Goal: Navigation & Orientation: Find specific page/section

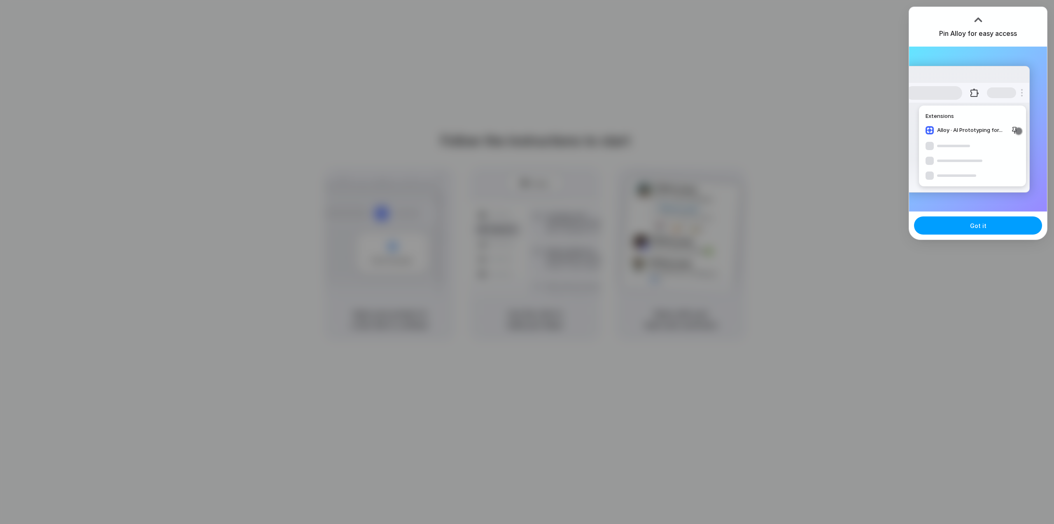
click at [982, 228] on span "Got it" at bounding box center [978, 225] width 16 height 9
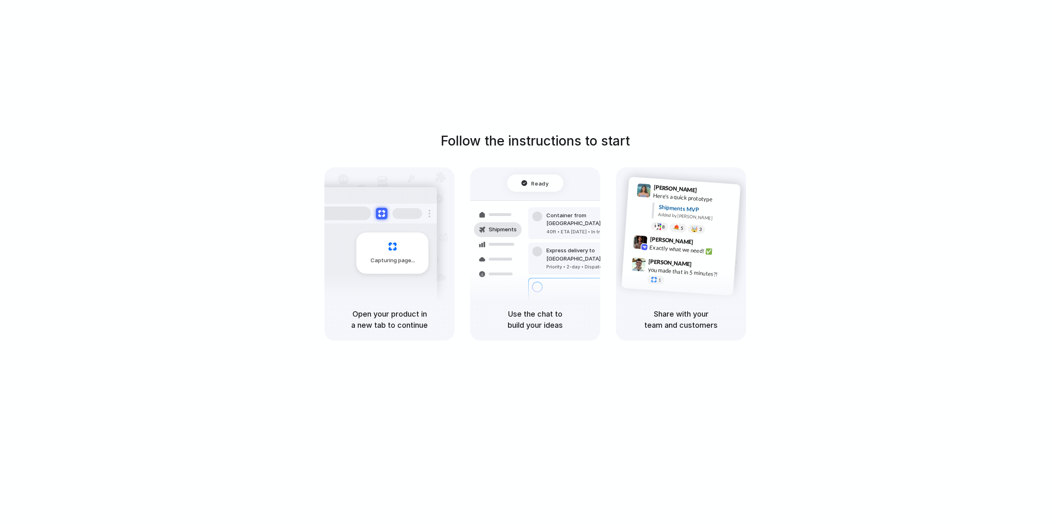
click at [391, 267] on div "Capturing page" at bounding box center [393, 252] width 72 height 41
click at [399, 264] on span "Capturing page" at bounding box center [394, 260] width 46 height 8
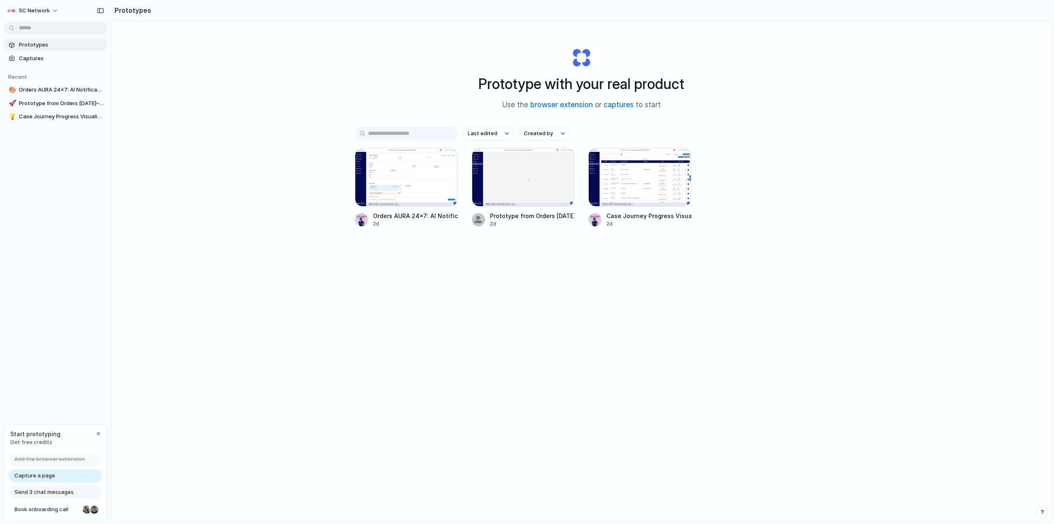
click at [438, 130] on input "text" at bounding box center [406, 133] width 103 height 14
click at [353, 94] on div "Prototype with your real product Use the browser extension or captures to start…" at bounding box center [582, 292] width 940 height 543
click at [101, 12] on div "button" at bounding box center [100, 11] width 7 height 6
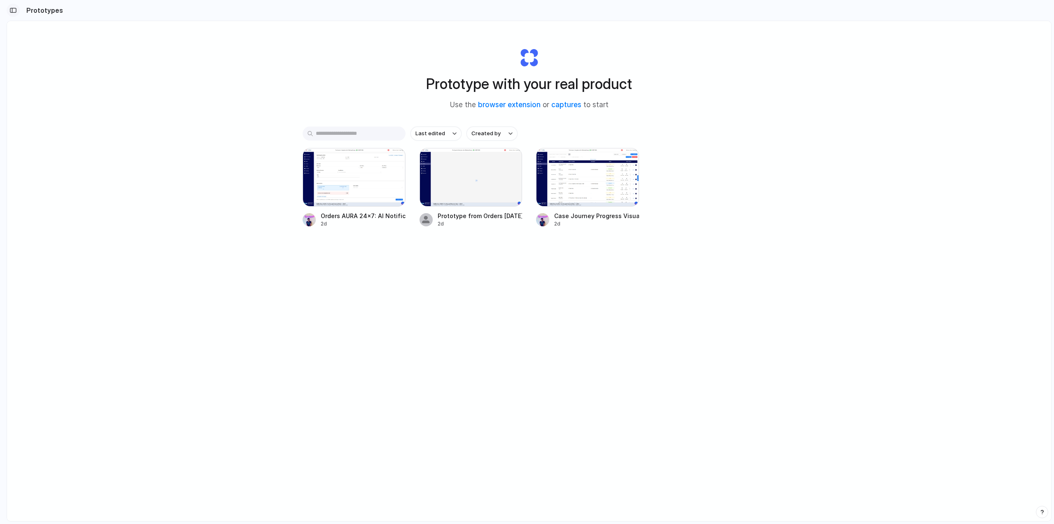
click at [14, 9] on div "button" at bounding box center [12, 10] width 7 height 6
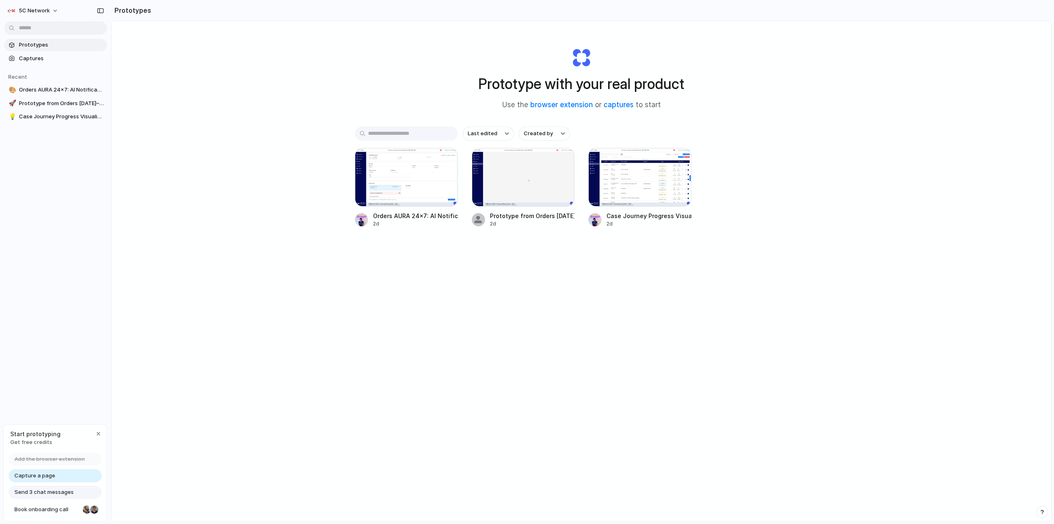
click at [40, 48] on span "Prototypes" at bounding box center [61, 45] width 85 height 8
click at [33, 56] on span "Captures" at bounding box center [61, 58] width 85 height 8
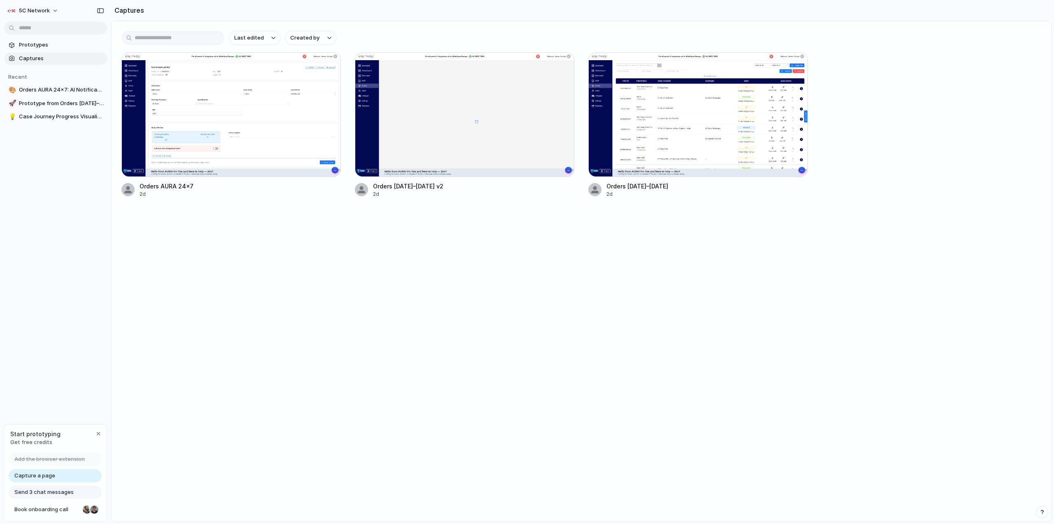
click at [54, 477] on div "Capture a page" at bounding box center [55, 475] width 93 height 13
click at [50, 477] on span "Capture a page" at bounding box center [34, 475] width 41 height 8
click at [36, 476] on span "Capture a page" at bounding box center [34, 475] width 41 height 8
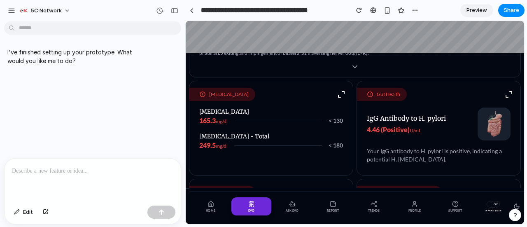
scroll to position [99, 0]
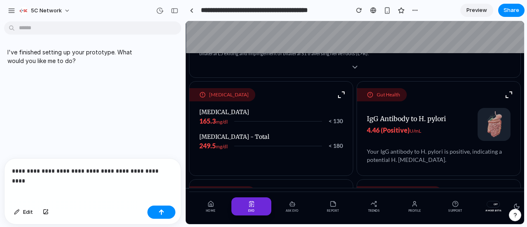
click at [119, 171] on p "**********" at bounding box center [91, 171] width 158 height 10
click at [163, 170] on p "**********" at bounding box center [91, 171] width 158 height 10
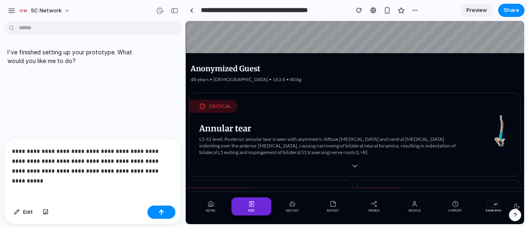
click at [160, 168] on p "**********" at bounding box center [91, 161] width 158 height 30
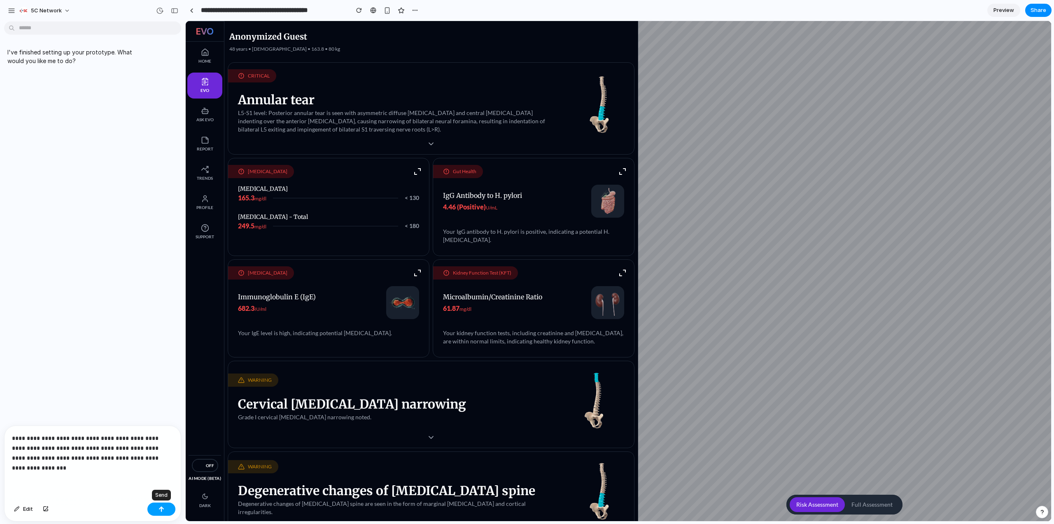
click at [158, 227] on button "button" at bounding box center [161, 508] width 28 height 13
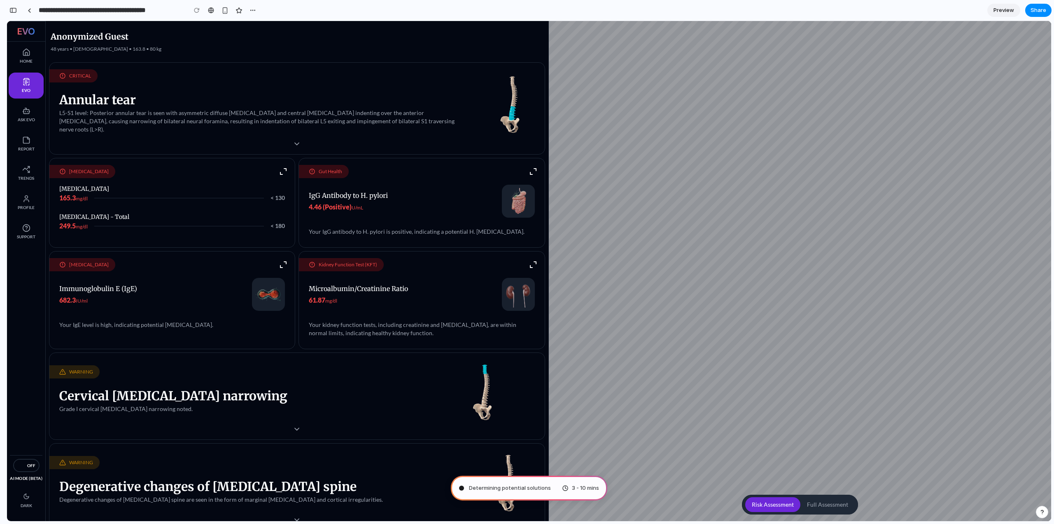
type input "**********"
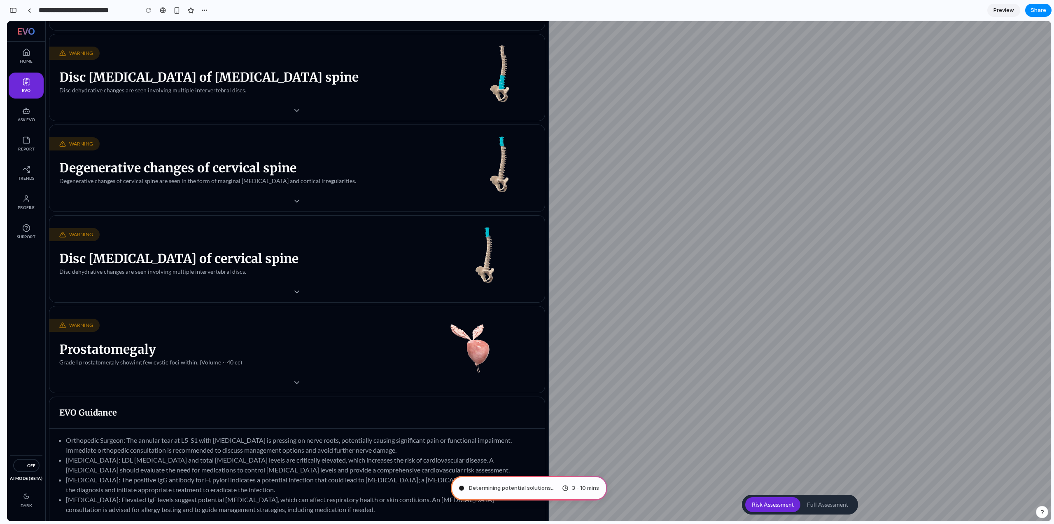
scroll to position [508, 0]
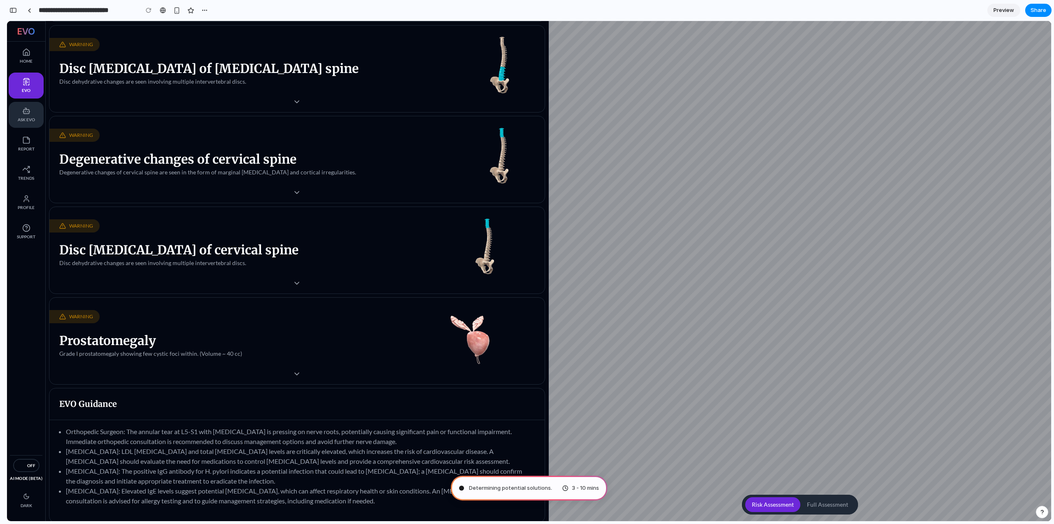
click at [19, 119] on span "Ask Evo" at bounding box center [26, 120] width 19 height 6
click at [32, 147] on span "Report" at bounding box center [26, 149] width 19 height 6
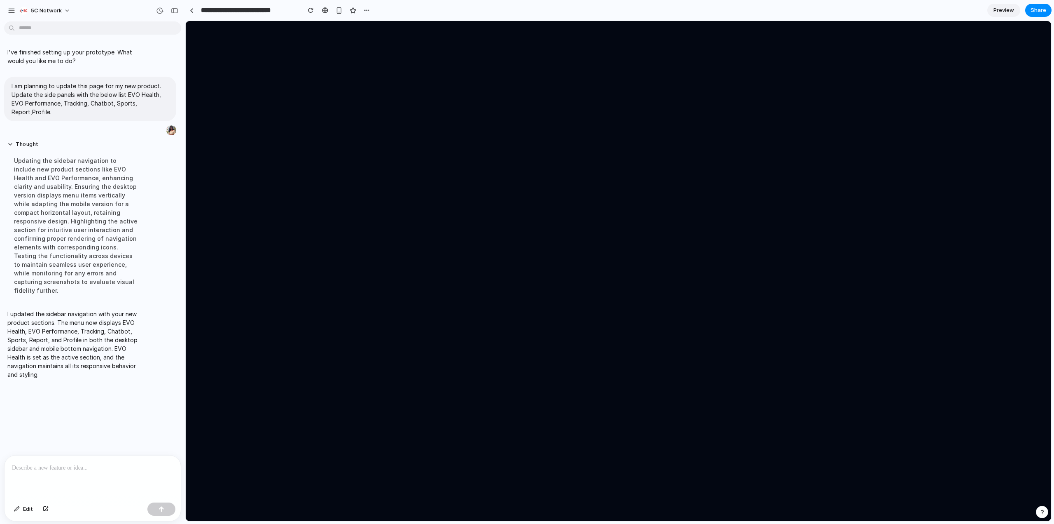
scroll to position [0, 0]
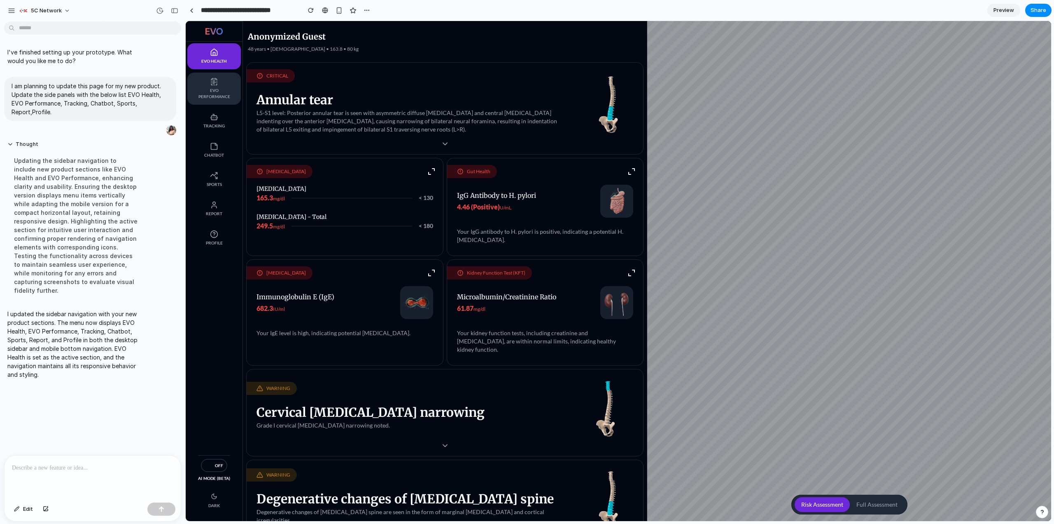
click at [216, 87] on span "EVO Performance" at bounding box center [214, 93] width 37 height 12
click at [42, 227] on div at bounding box center [93, 477] width 176 height 44
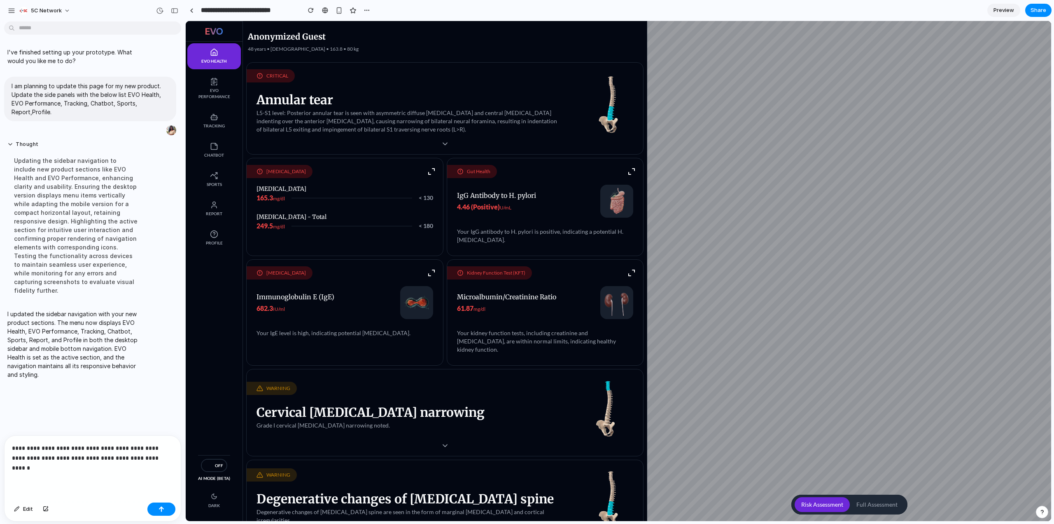
click at [26, 227] on p "**********" at bounding box center [91, 458] width 158 height 30
click at [101, 227] on p "**********" at bounding box center [91, 458] width 158 height 30
click at [77, 227] on p "**********" at bounding box center [91, 458] width 158 height 30
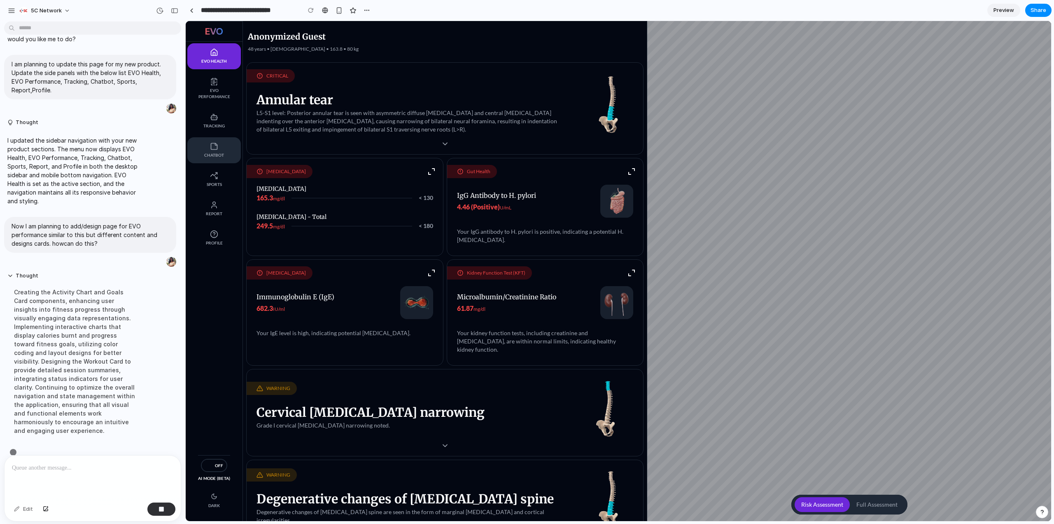
scroll to position [28, 0]
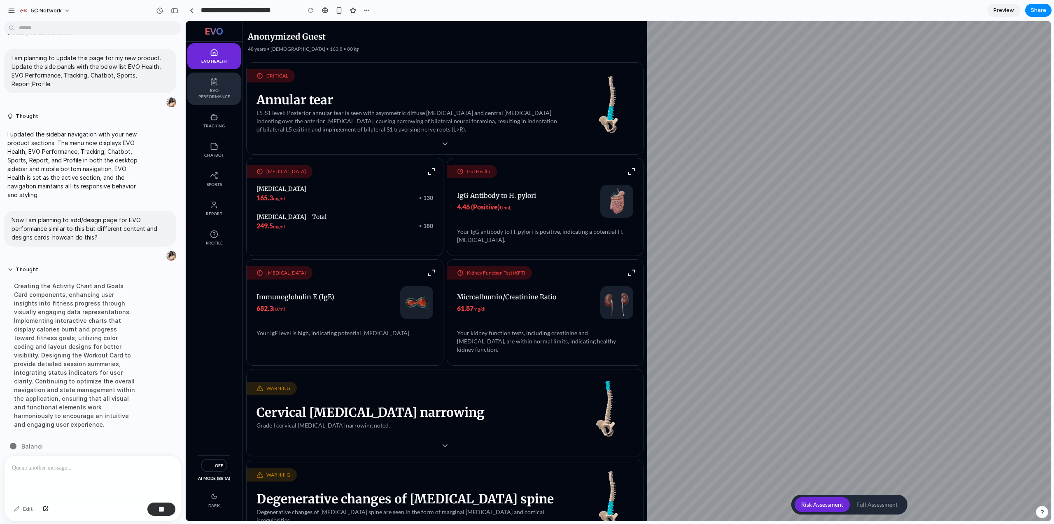
click at [218, 103] on link "EVO Performance" at bounding box center [214, 88] width 54 height 32
click at [199, 91] on span "EVO Performance" at bounding box center [214, 93] width 37 height 12
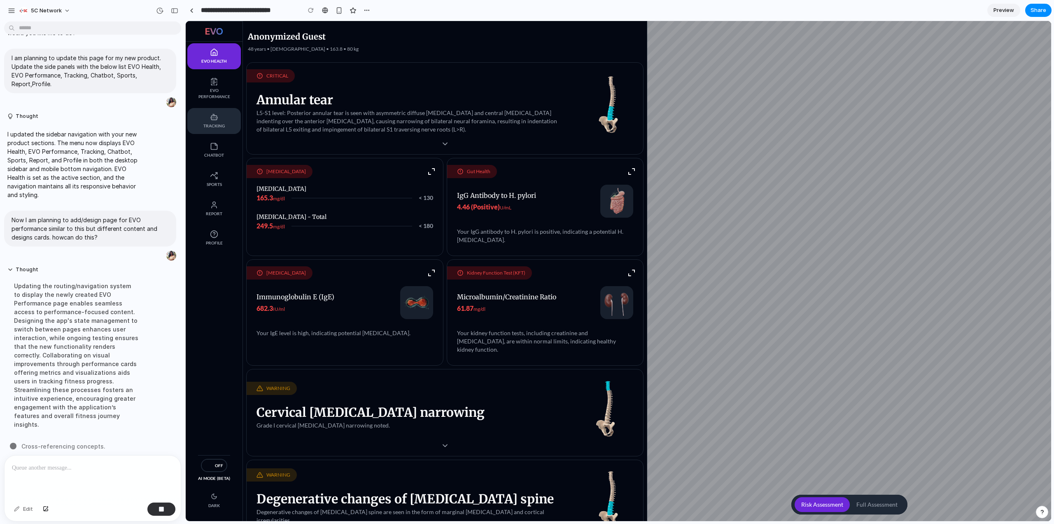
click at [231, 120] on link "Tracking" at bounding box center [214, 121] width 54 height 26
click at [215, 96] on span "EVO Performance" at bounding box center [214, 93] width 37 height 12
click at [232, 58] on link "EVO Health" at bounding box center [214, 56] width 54 height 26
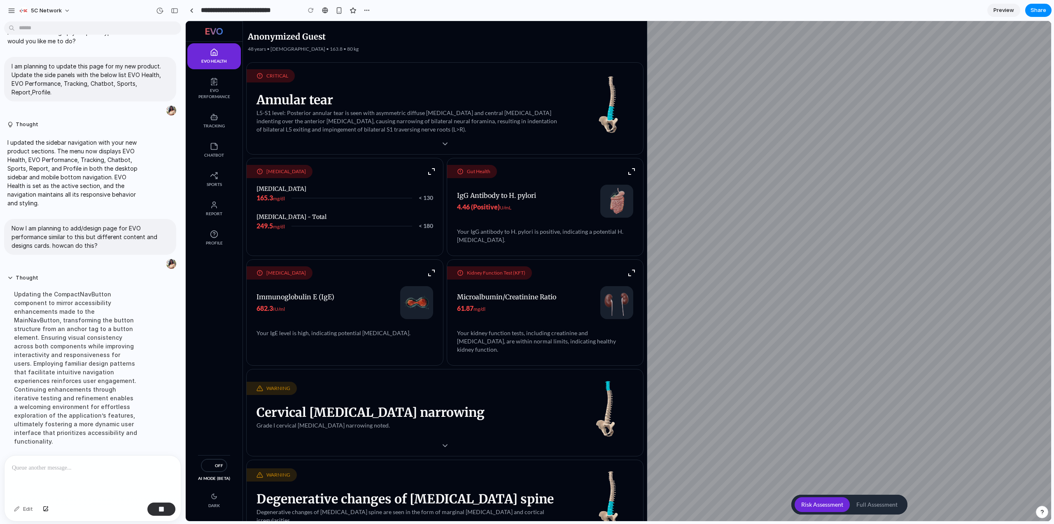
scroll to position [37, 0]
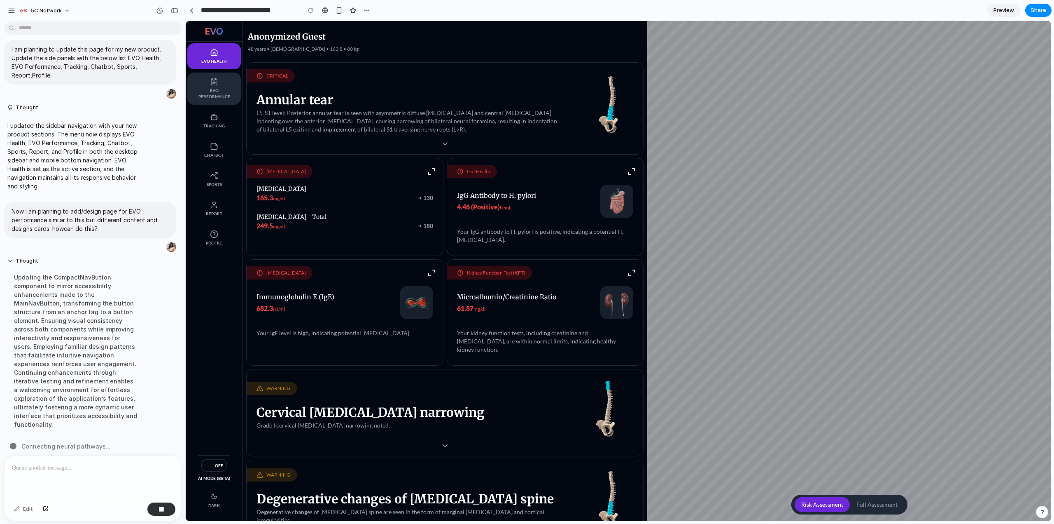
click at [218, 87] on link "EVO Performance" at bounding box center [214, 88] width 54 height 32
click at [75, 227] on div "Updating the CompactNavButton component to mirror accessibility enhancements ma…" at bounding box center [76, 351] width 138 height 166
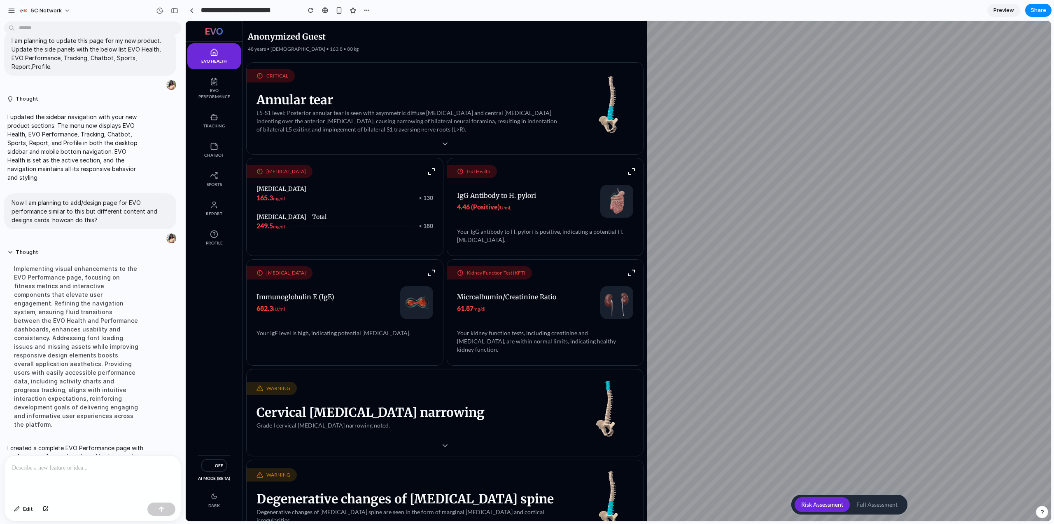
scroll to position [123, 0]
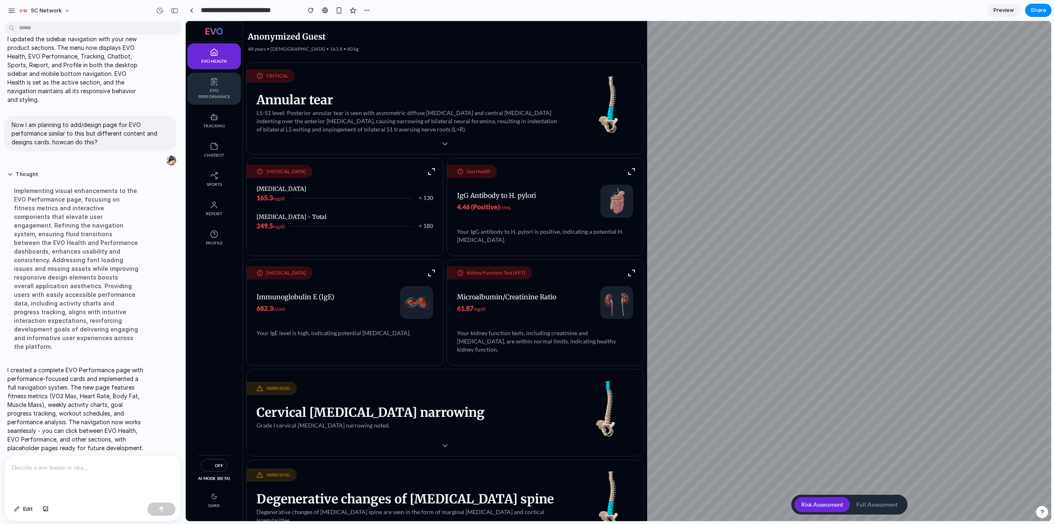
click at [227, 96] on span "EVO Performance" at bounding box center [214, 93] width 37 height 12
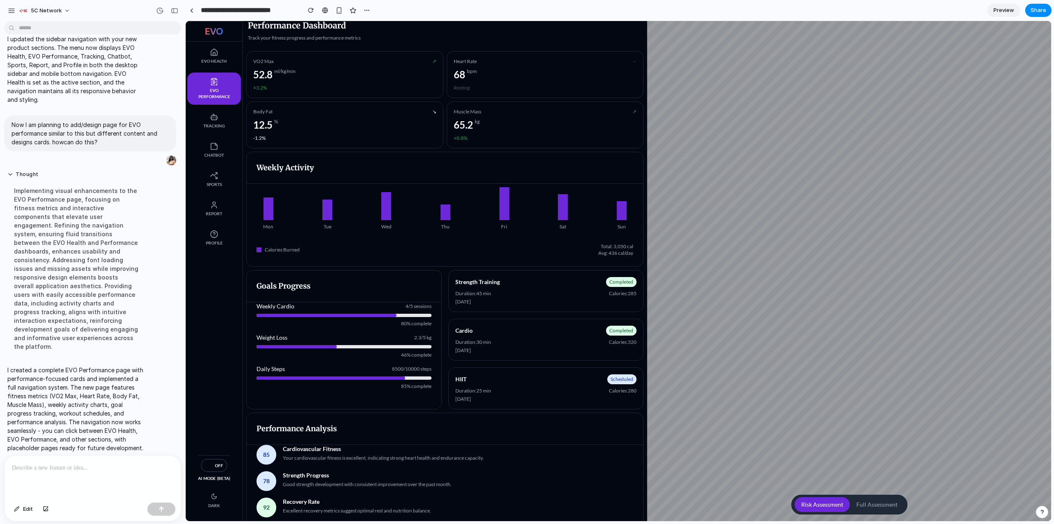
scroll to position [21, 0]
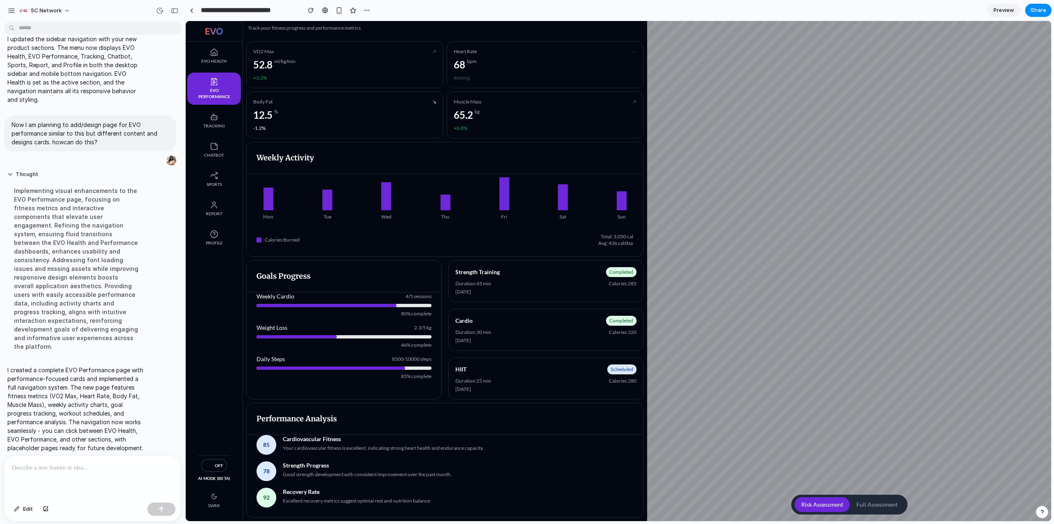
click at [320, 227] on div "Weekly Cardio 4 / 5 sessions" at bounding box center [344, 296] width 175 height 8
click at [293, 227] on div "Goals Progress" at bounding box center [344, 276] width 195 height 32
click at [295, 227] on div "Weekly Cardio 4 / 5 sessions 80 % complete Weight Loss 2.3 / 5 kg 46 % complete…" at bounding box center [344, 340] width 195 height 97
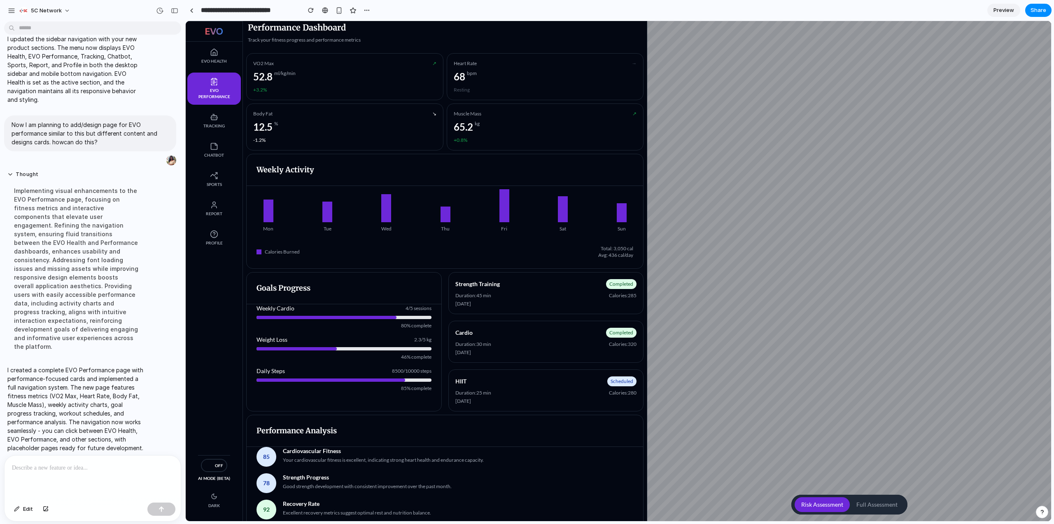
scroll to position [0, 0]
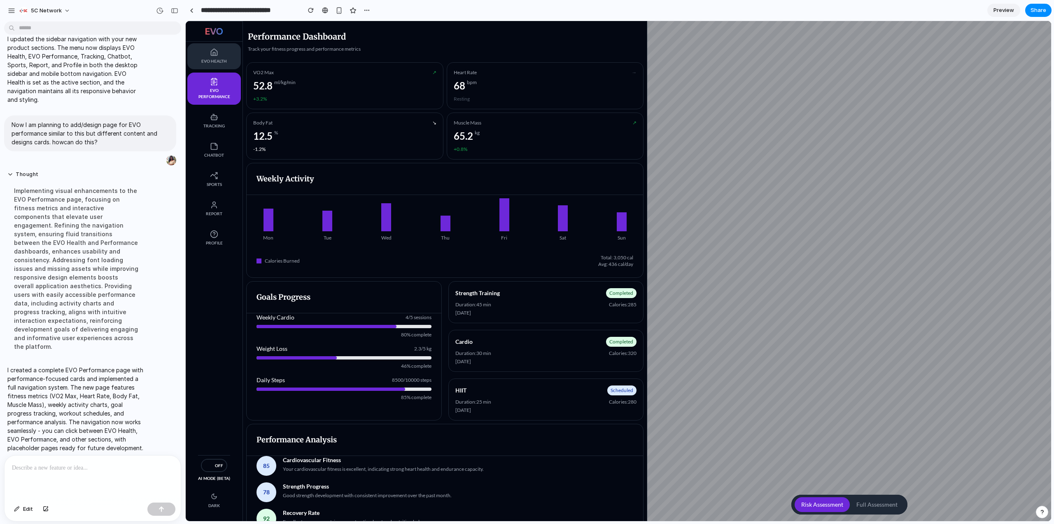
click at [224, 45] on button "EVO Health" at bounding box center [214, 56] width 54 height 26
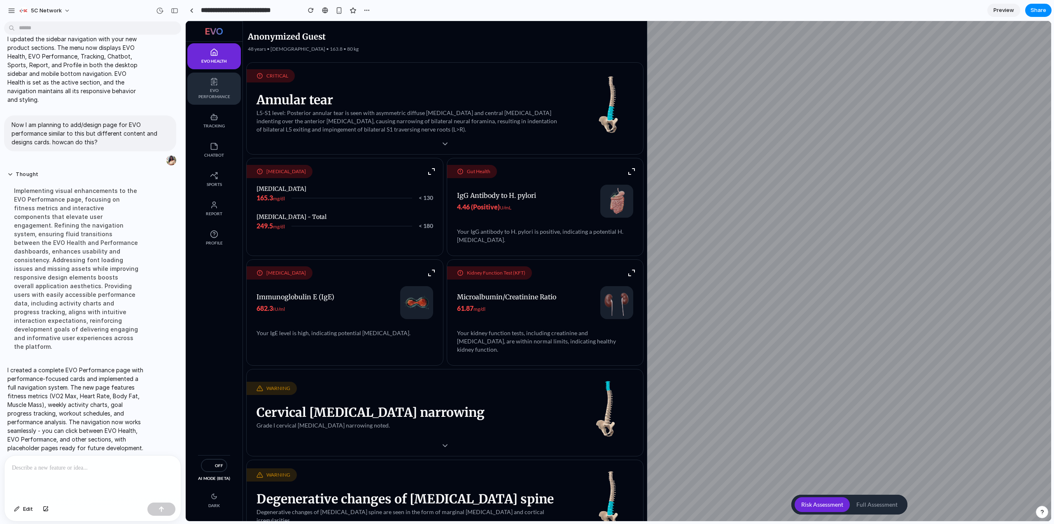
click at [209, 84] on button "EVO Performance" at bounding box center [214, 88] width 54 height 32
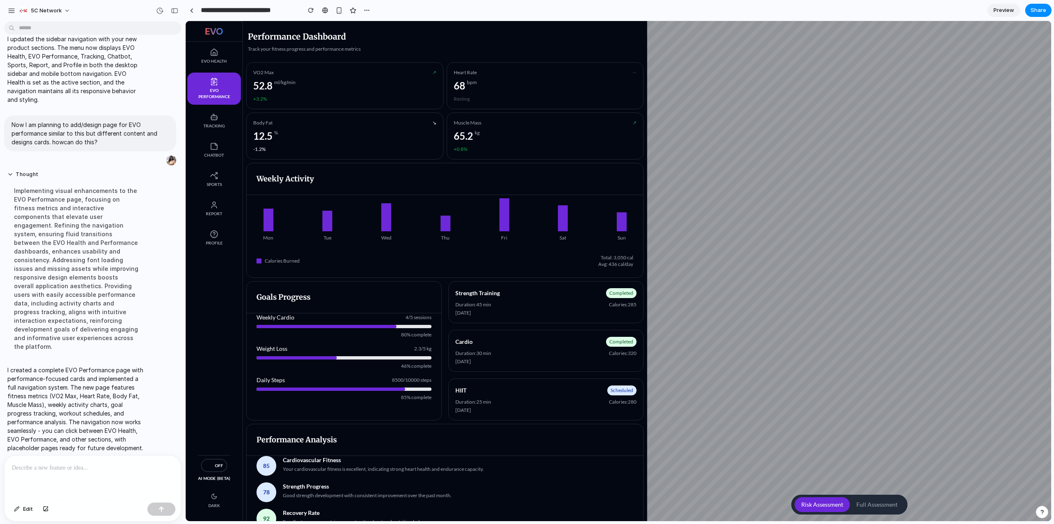
click at [77, 227] on p at bounding box center [91, 468] width 158 height 10
click at [31, 227] on p "**********" at bounding box center [91, 468] width 158 height 10
click at [208, 51] on button "EVO Health" at bounding box center [214, 56] width 54 height 26
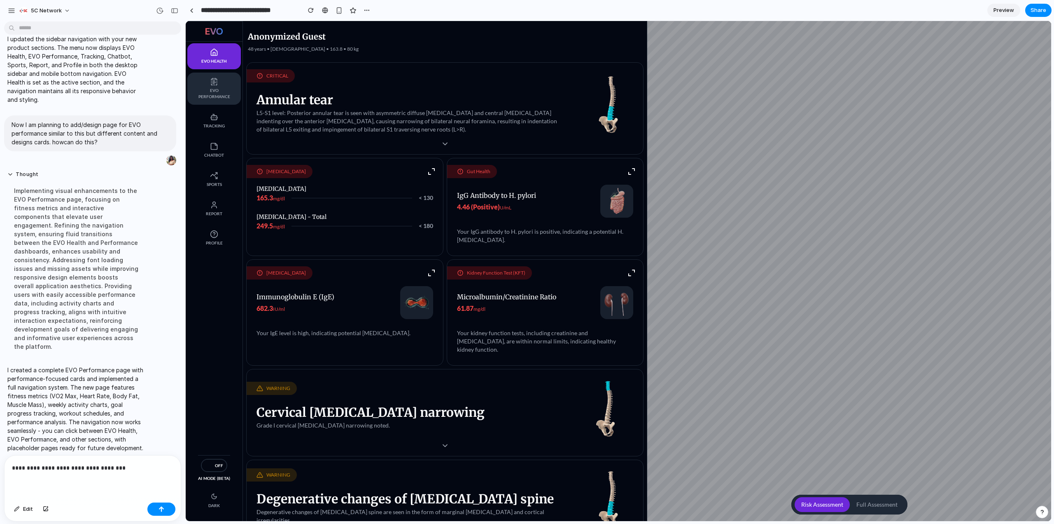
click at [203, 100] on button "EVO Performance" at bounding box center [214, 88] width 54 height 32
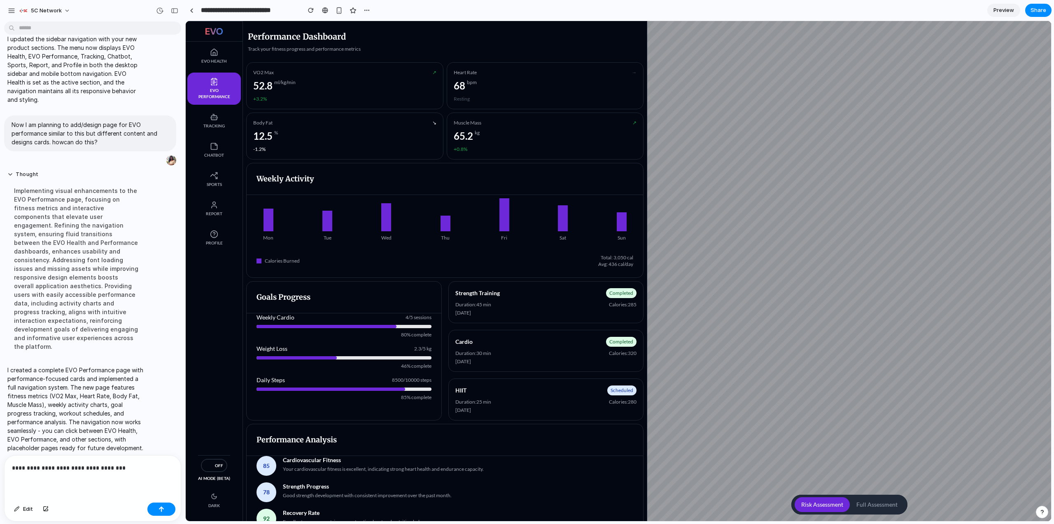
click at [124, 227] on p "**********" at bounding box center [91, 468] width 158 height 10
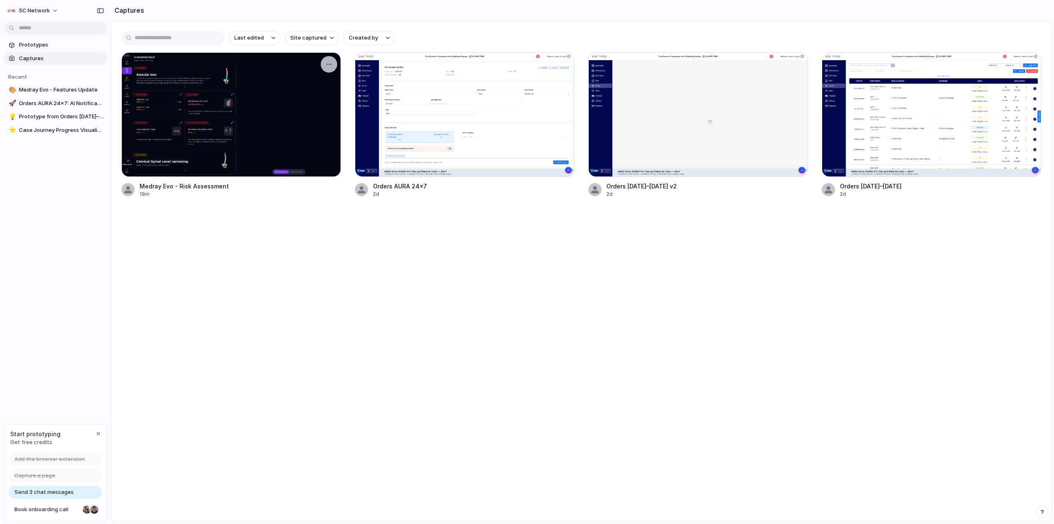
click at [221, 131] on div at bounding box center [232, 114] width 220 height 124
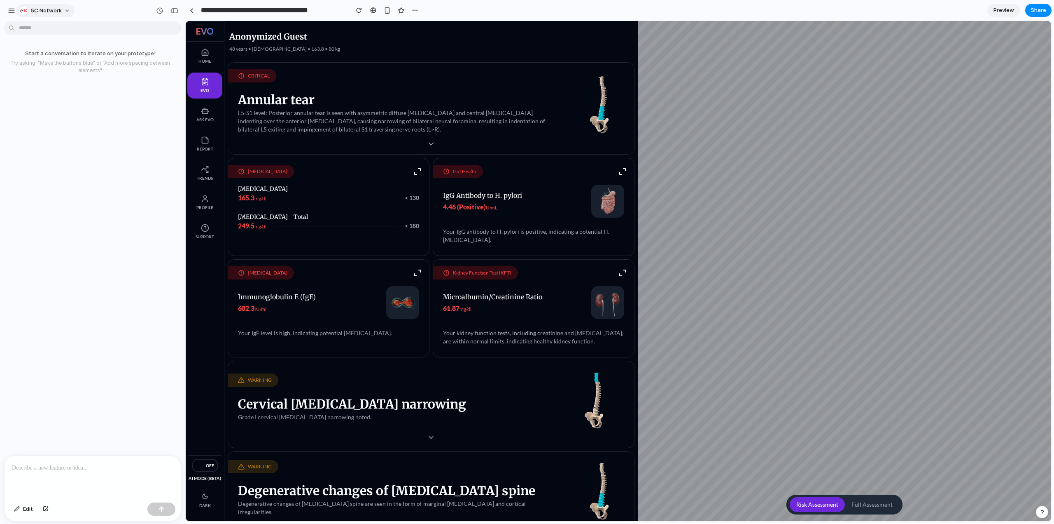
click at [56, 8] on span "5C Network" at bounding box center [46, 11] width 31 height 8
click at [74, 136] on div "Settings Invite members Change theme Sign out" at bounding box center [527, 262] width 1054 height 524
click at [12, 15] on button "button" at bounding box center [11, 11] width 12 height 12
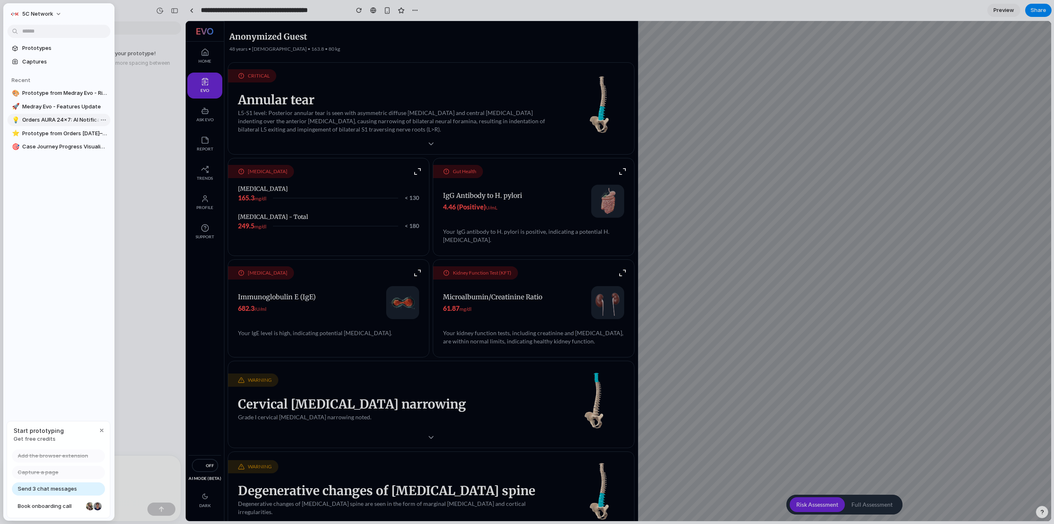
click at [42, 121] on span "Orders AURA 24x7: AI Notification Popup" at bounding box center [64, 120] width 85 height 8
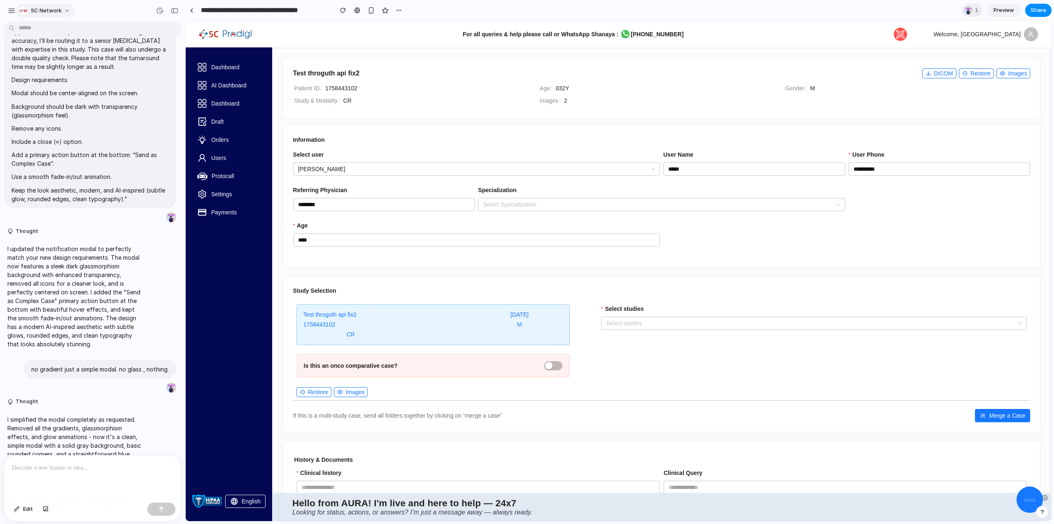
scroll to position [470, 0]
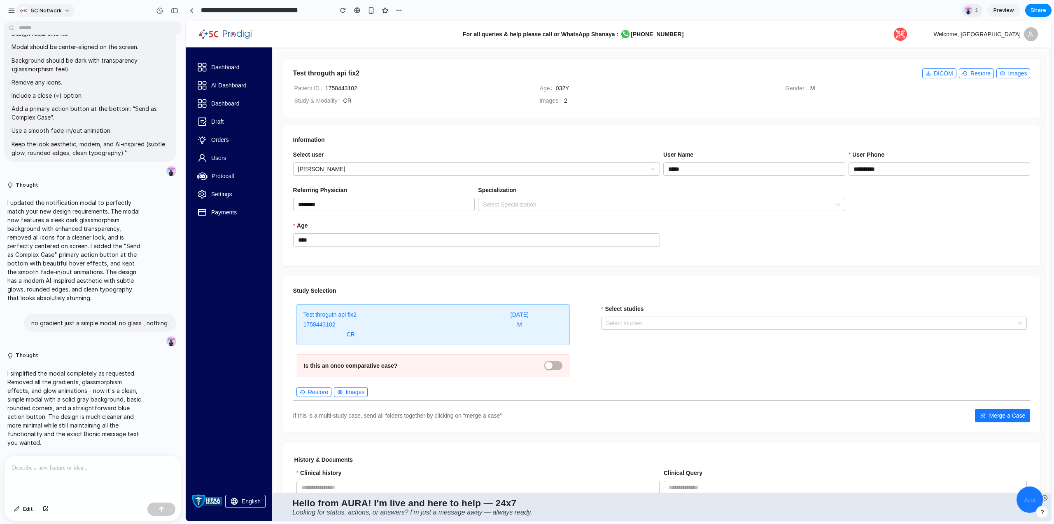
click at [49, 9] on span "5C Network" at bounding box center [46, 11] width 31 height 8
click at [1, 8] on div "Settings Invite members Change theme Sign out" at bounding box center [527, 262] width 1054 height 524
click at [12, 12] on div "button" at bounding box center [11, 10] width 7 height 7
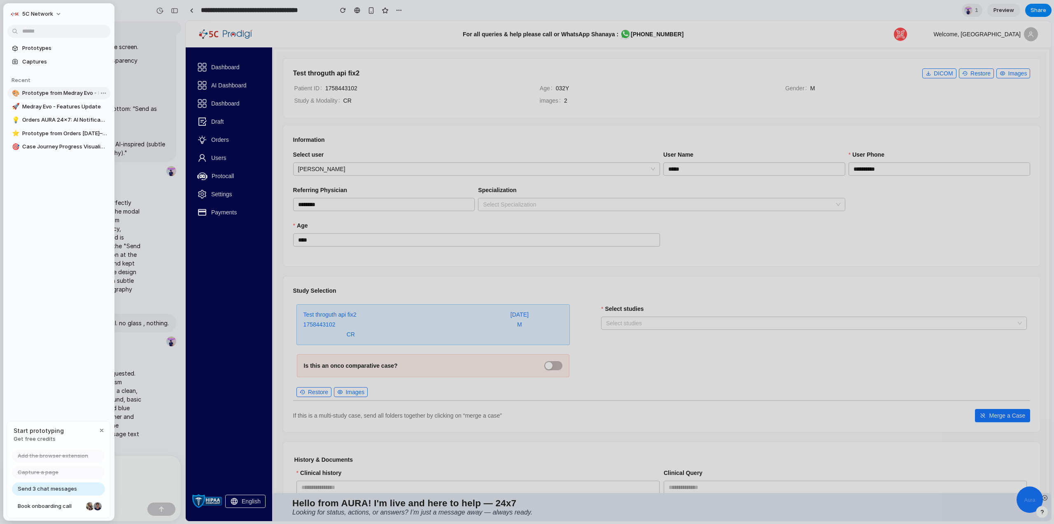
click at [48, 92] on span "Prototype from Medray Evo - Risk Assessment" at bounding box center [64, 93] width 85 height 8
type input "**********"
